Goal: Information Seeking & Learning: Learn about a topic

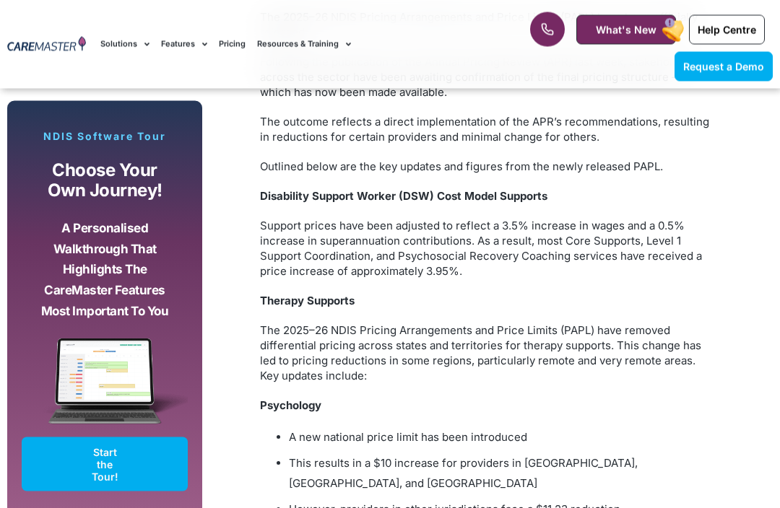
scroll to position [1290, 0]
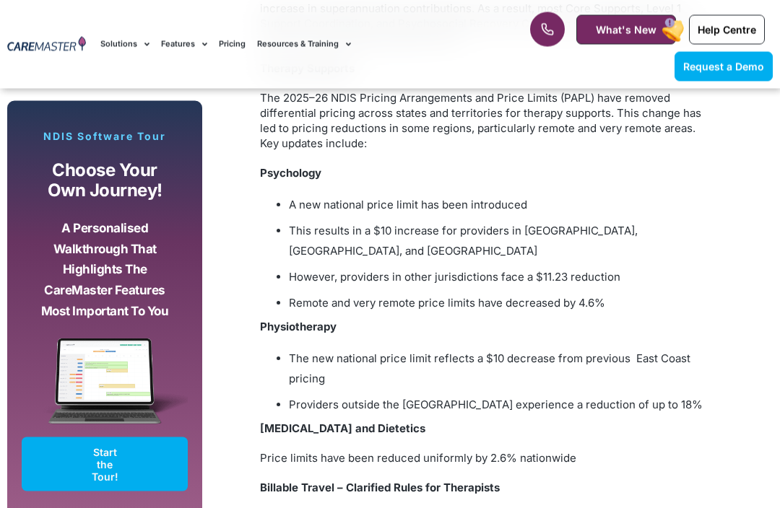
scroll to position [1515, 0]
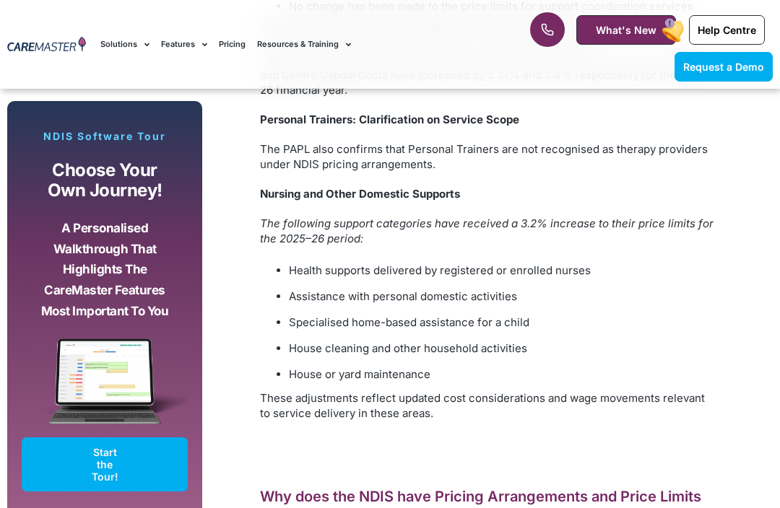
scroll to position [2603, 0]
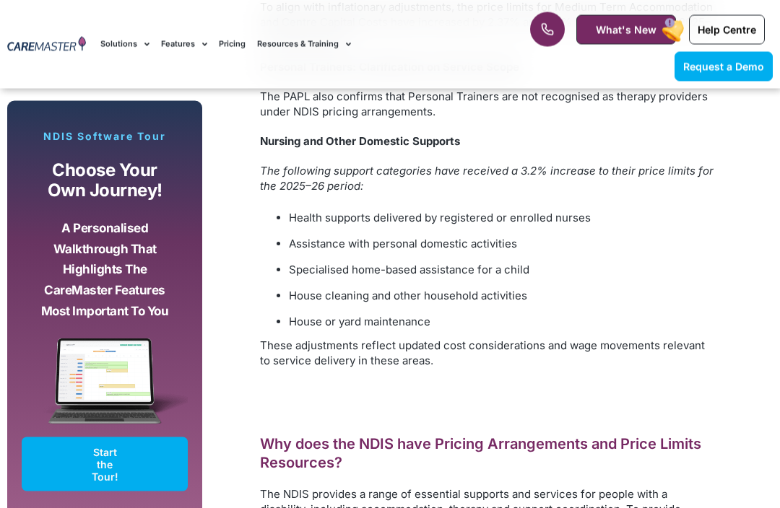
click at [363, 313] on li "House or yard maintenance" at bounding box center [502, 323] width 426 height 20
click at [380, 339] on p "These adjustments reflect updated cost considerations and wage movements releva…" at bounding box center [487, 354] width 455 height 30
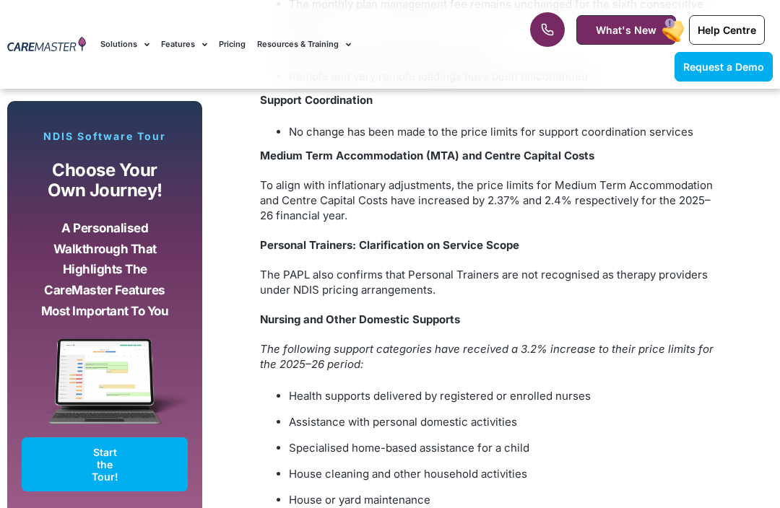
scroll to position [2424, 0]
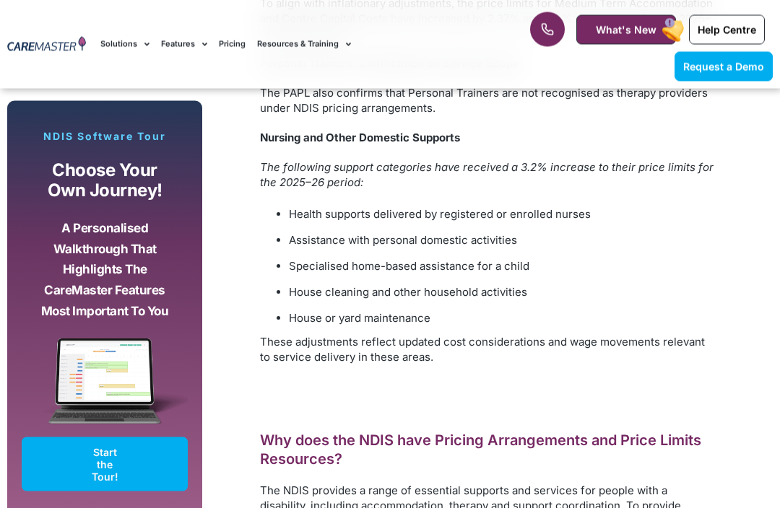
scroll to position [2607, 0]
click at [369, 308] on li "House or yard maintenance" at bounding box center [502, 318] width 426 height 20
click at [384, 281] on ul "Health supports delivered by registered or enrolled nurses Assistance with pers…" at bounding box center [487, 266] width 455 height 124
click at [365, 131] on span "Nursing and Other Domestic Supports" at bounding box center [360, 138] width 200 height 14
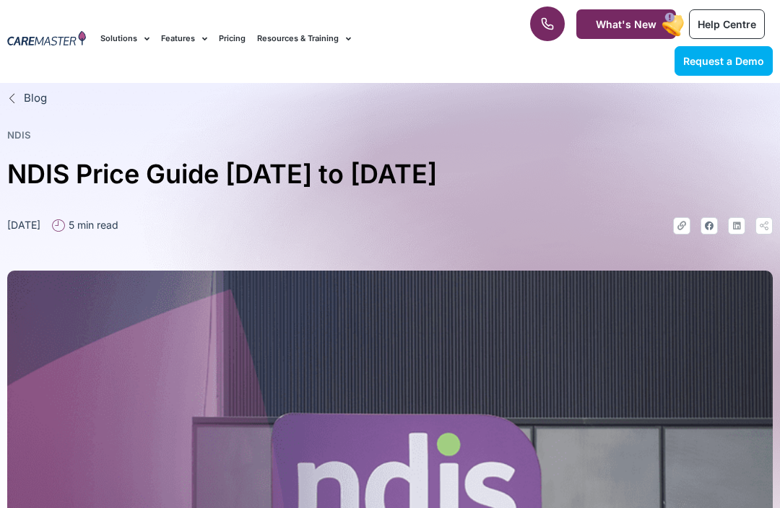
scroll to position [0, 0]
